Goal: Find specific page/section: Find specific page/section

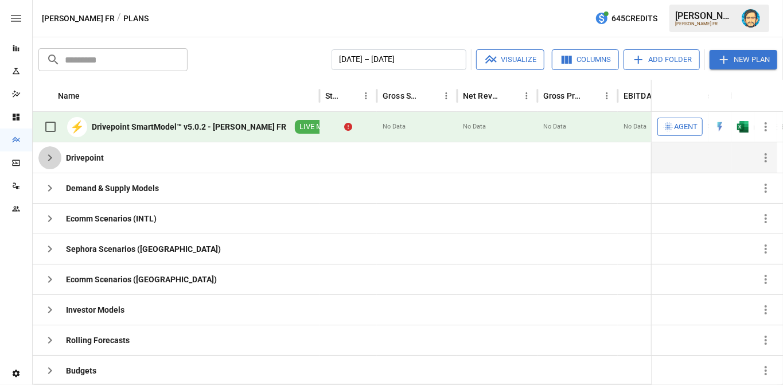
click at [46, 151] on icon "button" at bounding box center [50, 158] width 14 height 14
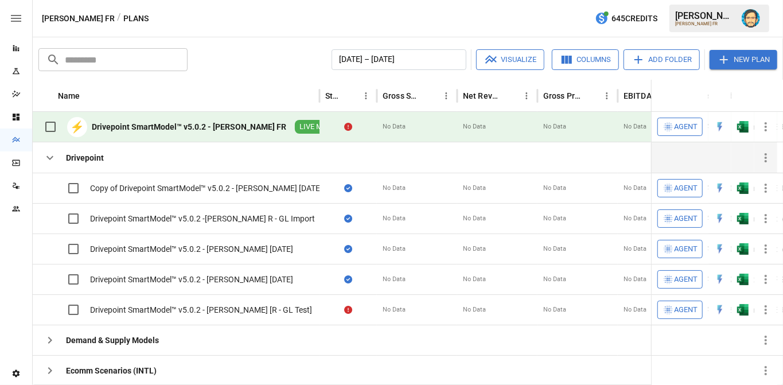
click at [46, 151] on icon "button" at bounding box center [50, 158] width 14 height 14
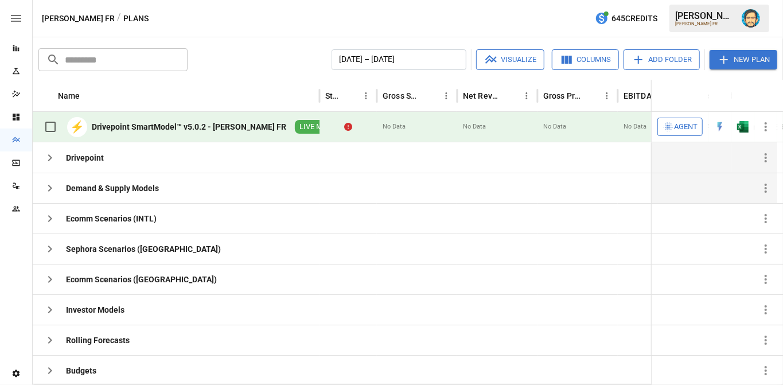
click at [50, 179] on button "button" at bounding box center [49, 188] width 23 height 23
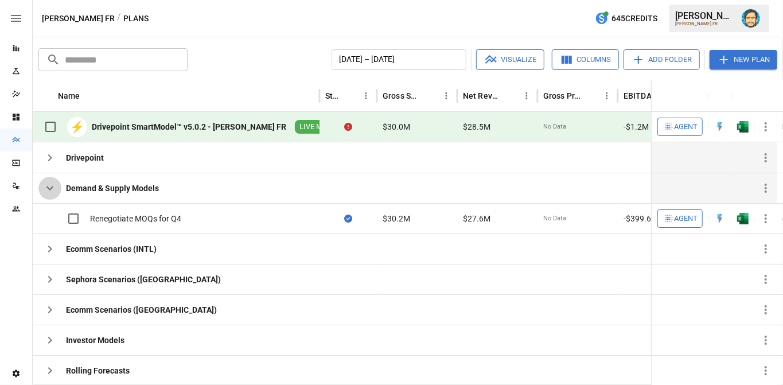
click at [50, 179] on button "button" at bounding box center [49, 188] width 23 height 23
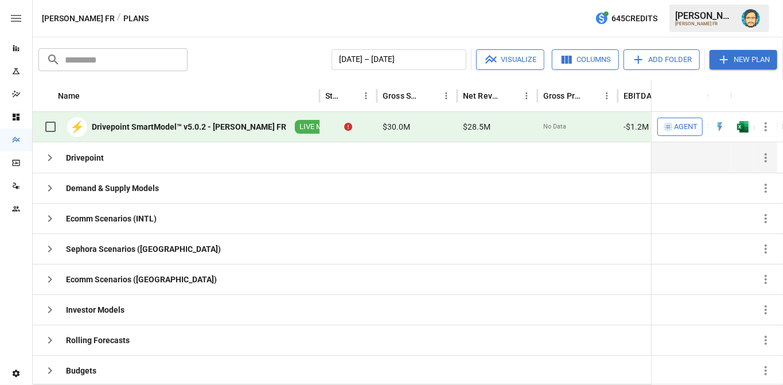
click at [751, 18] on img "Dana Basken" at bounding box center [751, 18] width 18 height 18
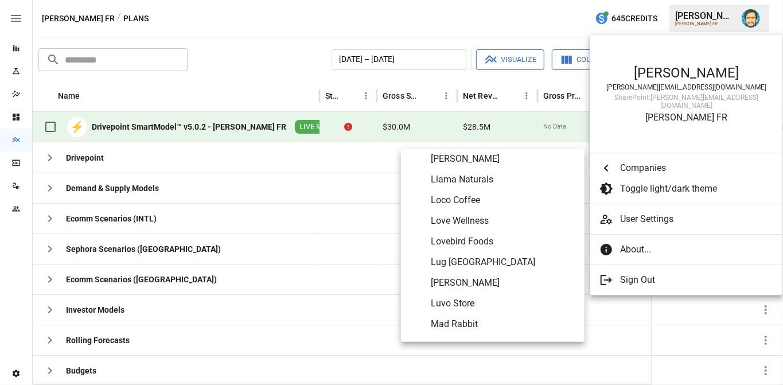
scroll to position [3476, 0]
click at [462, 213] on span "Love Wellness" at bounding box center [503, 219] width 145 height 14
